Goal: Transaction & Acquisition: Purchase product/service

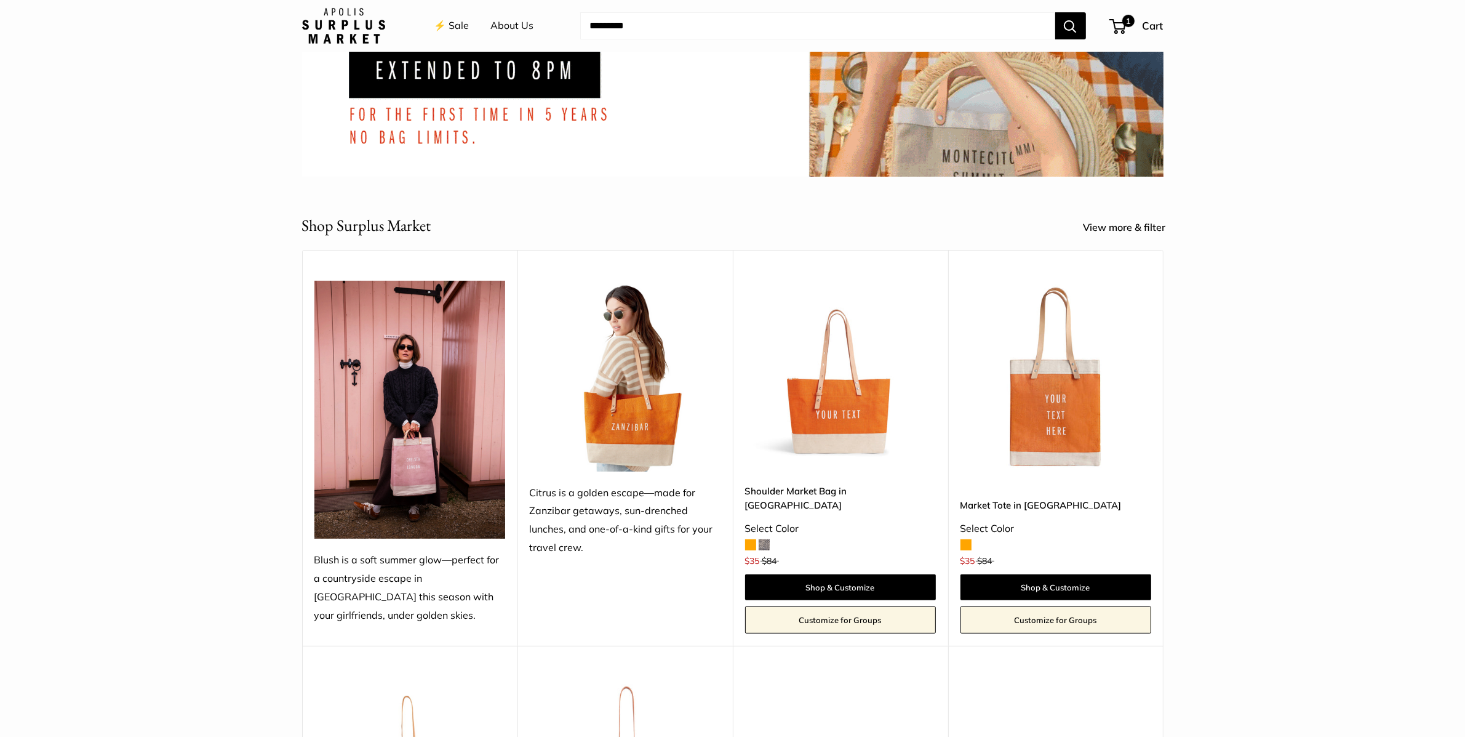
scroll to position [346, 0]
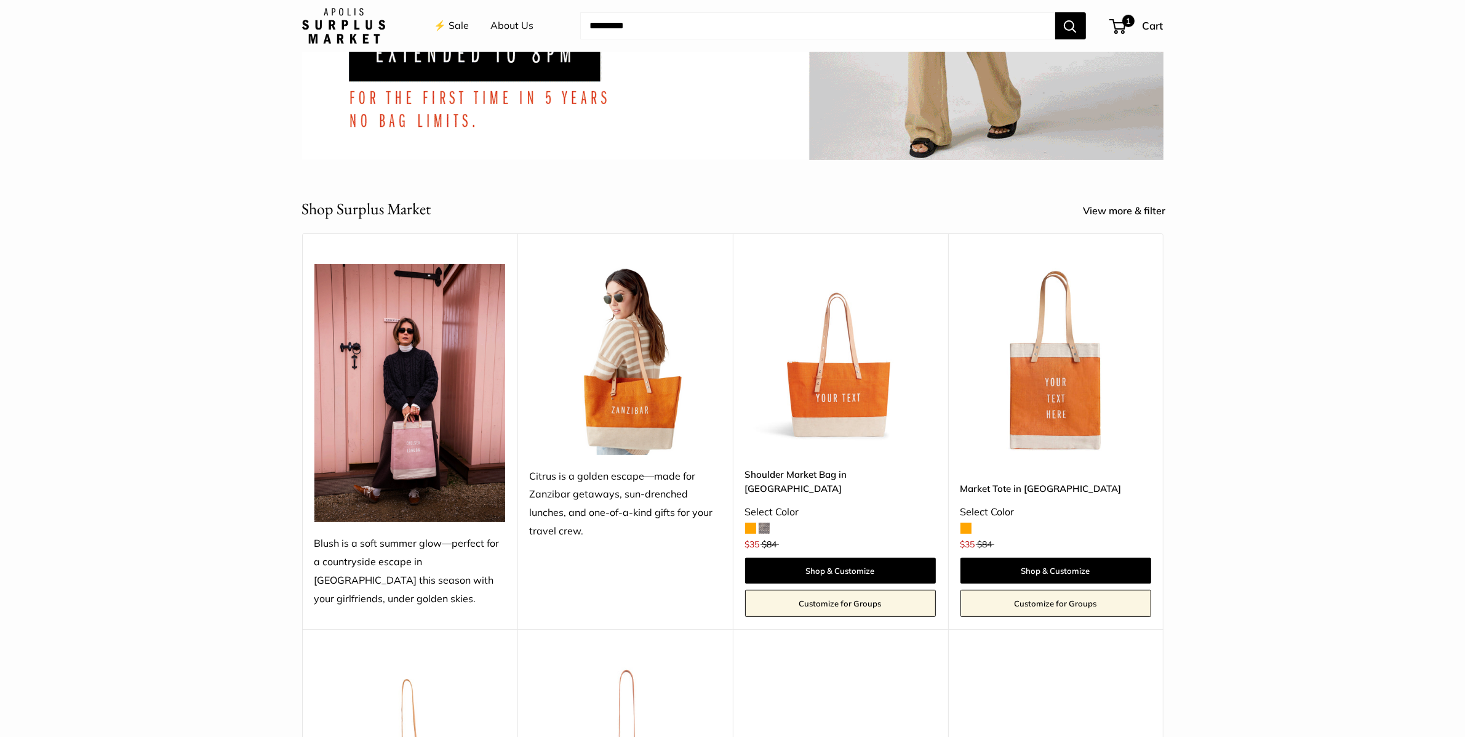
click at [651, 401] on img at bounding box center [625, 359] width 191 height 191
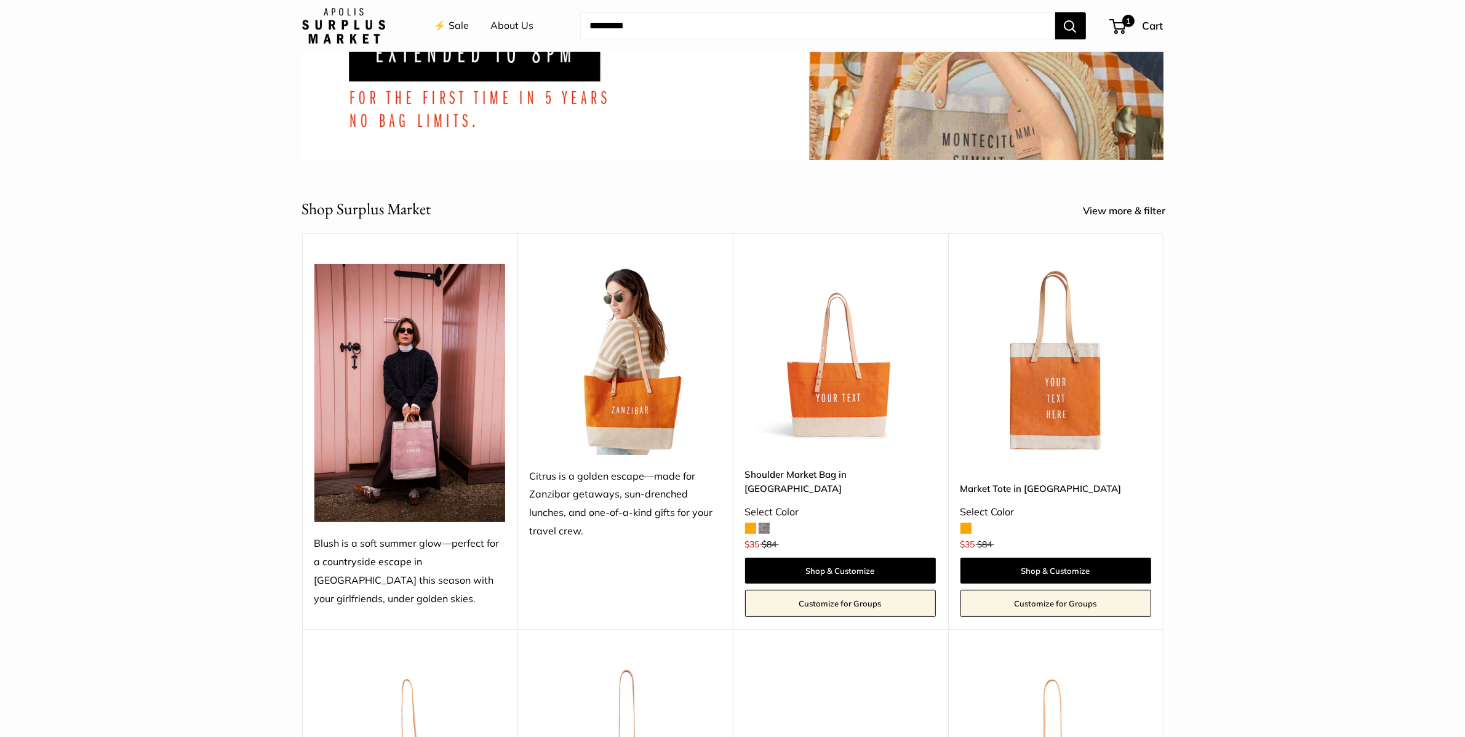
click at [0, 0] on img at bounding box center [0, 0] width 0 height 0
